Goal: Transaction & Acquisition: Purchase product/service

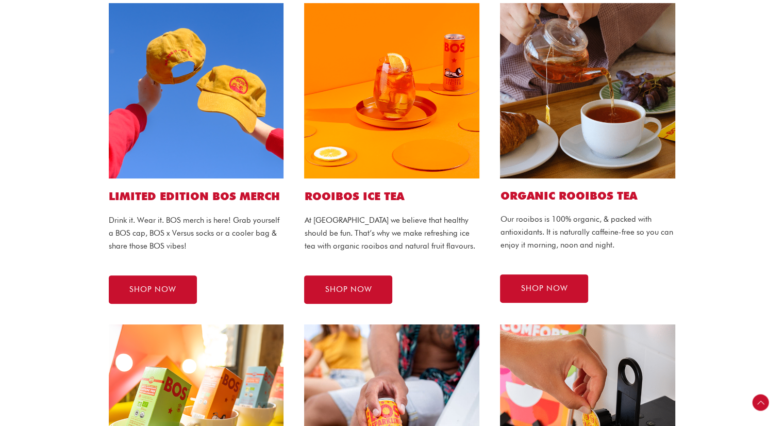
scroll to position [258, 0]
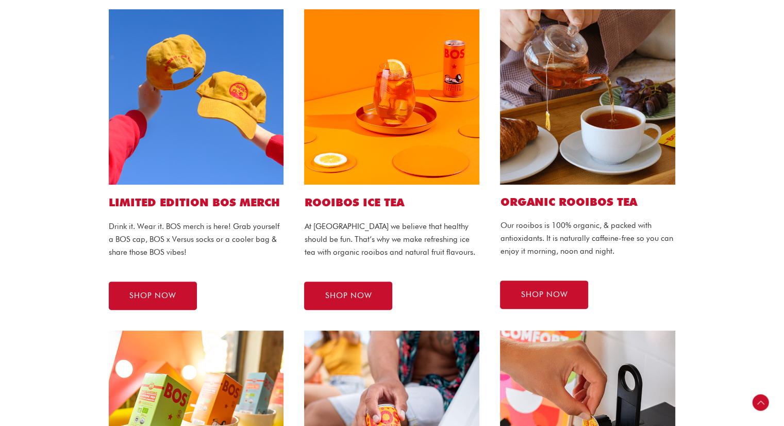
click at [409, 85] on img at bounding box center [391, 96] width 175 height 175
click at [345, 292] on span "SHOP NOW" at bounding box center [348, 296] width 47 height 8
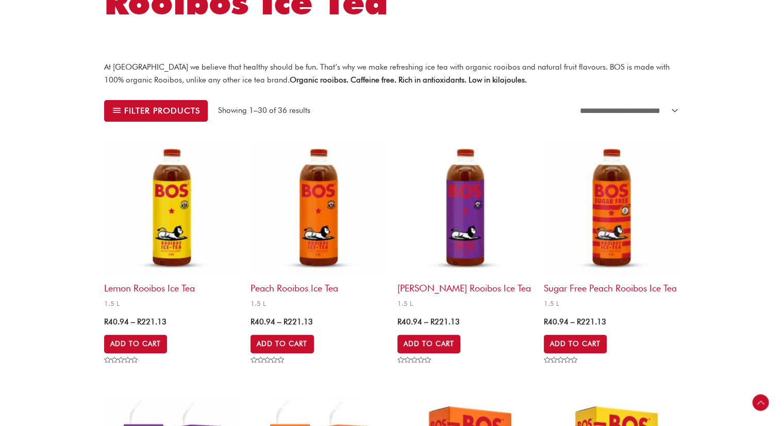
scroll to position [258, 0]
